Goal: Information Seeking & Learning: Learn about a topic

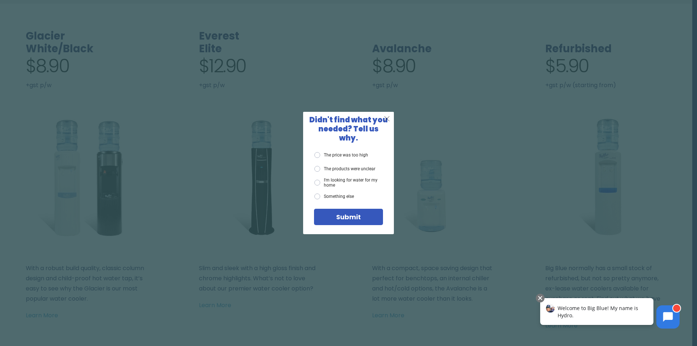
click at [390, 122] on span "X" at bounding box center [387, 118] width 7 height 9
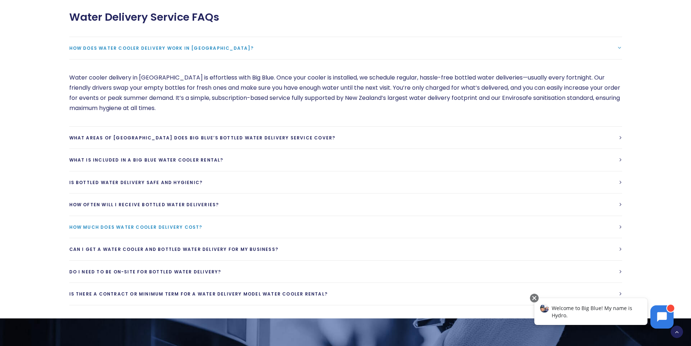
scroll to position [1887, 0]
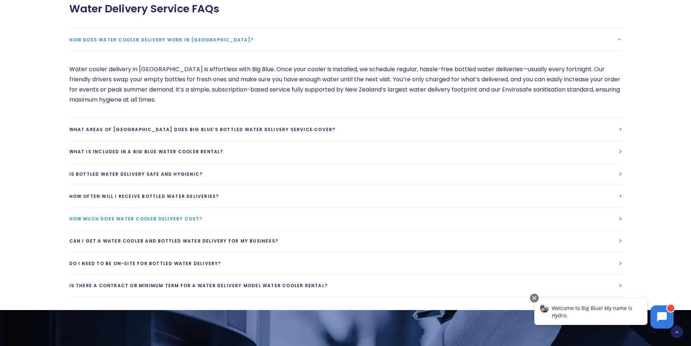
click at [151, 218] on span "How much does water cooler delivery cost?" at bounding box center [135, 219] width 133 height 6
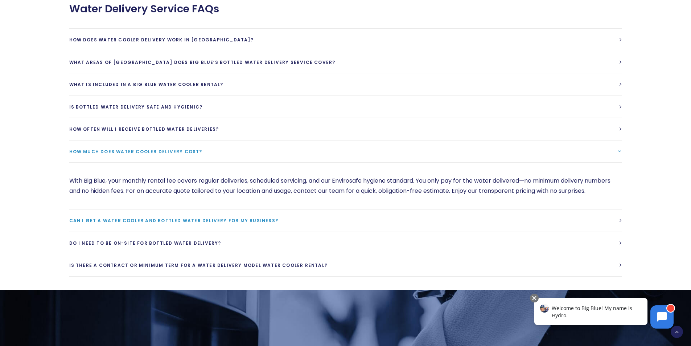
click at [154, 221] on span "Can I get a water cooler and bottled water delivery for my business?" at bounding box center [173, 220] width 209 height 6
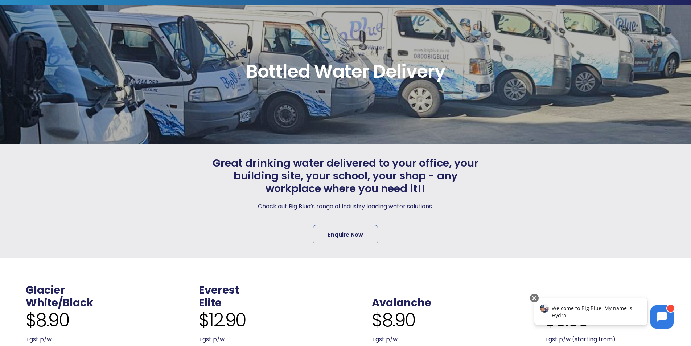
scroll to position [0, 0]
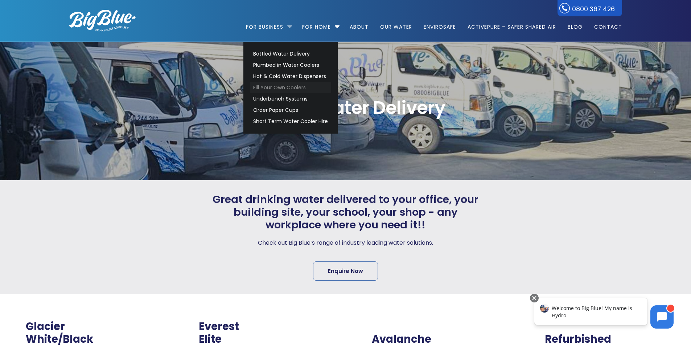
click at [288, 88] on link "Fill Your Own Coolers" at bounding box center [290, 87] width 81 height 11
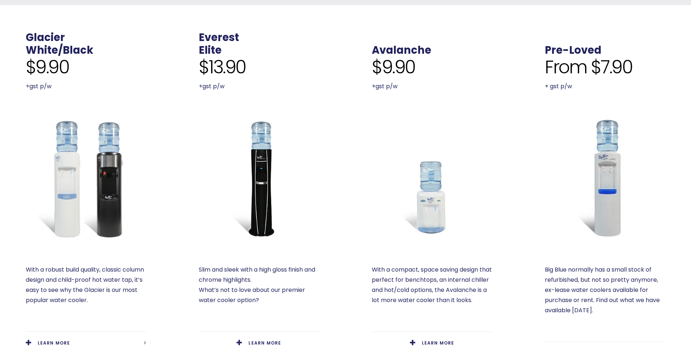
scroll to position [254, 0]
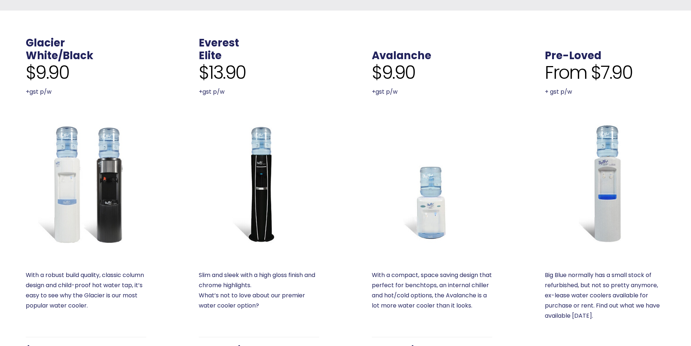
click at [605, 207] on img at bounding box center [605, 183] width 120 height 120
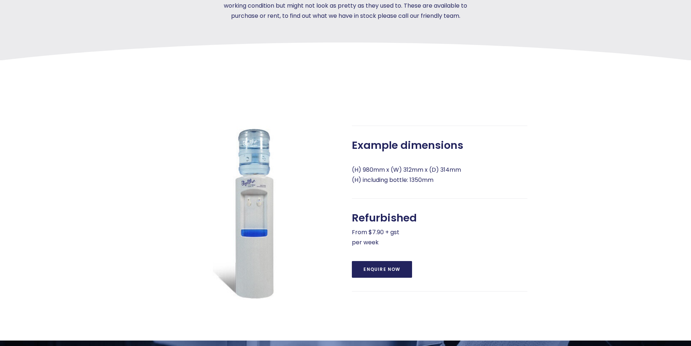
scroll to position [254, 0]
